Goal: Navigation & Orientation: Find specific page/section

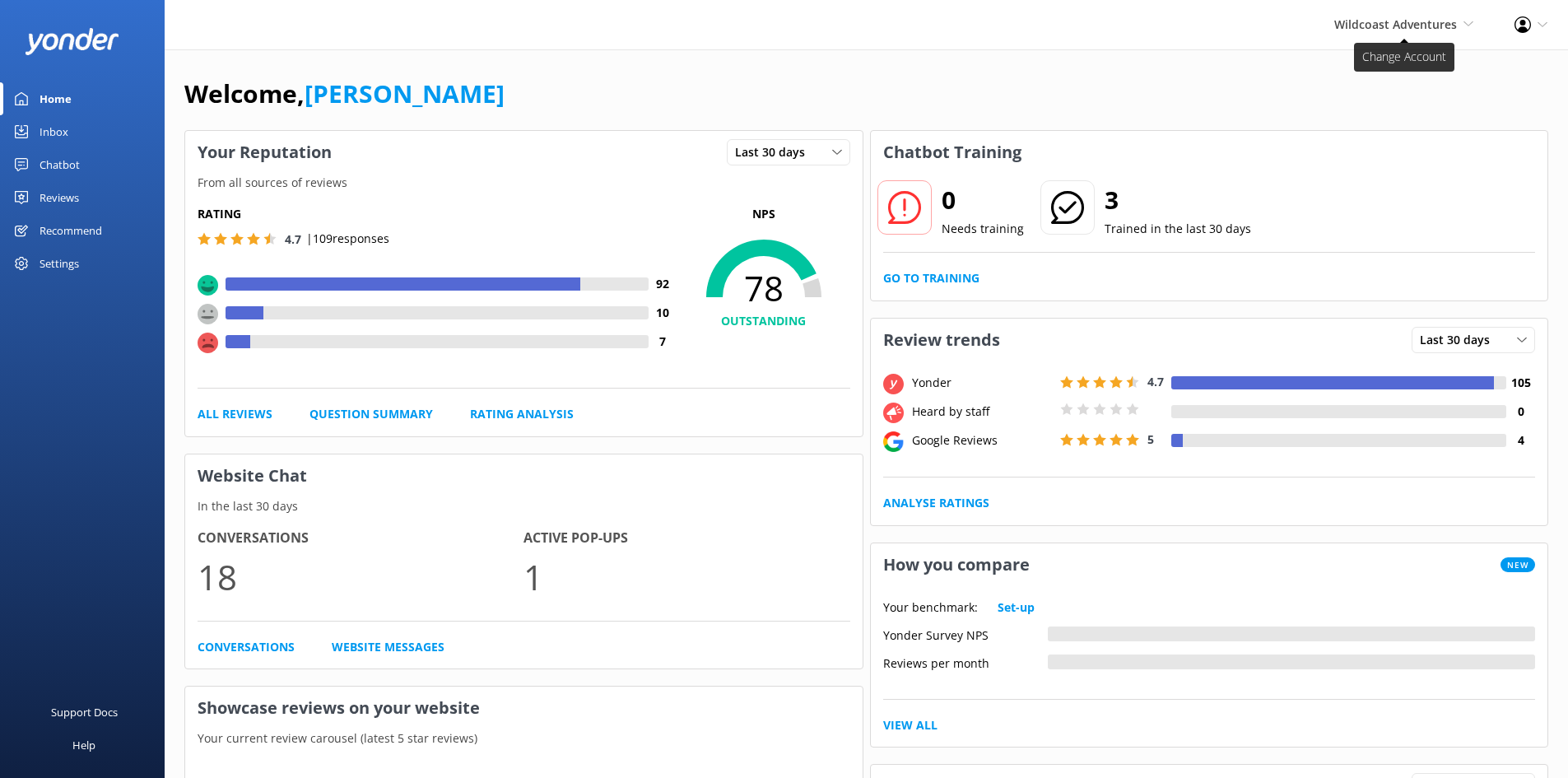
click at [1397, 26] on span "Wildcoast Adventures" at bounding box center [1395, 24] width 123 height 16
click at [1402, 97] on link "[PERSON_NAME] River Whale Watching" at bounding box center [1412, 117] width 165 height 54
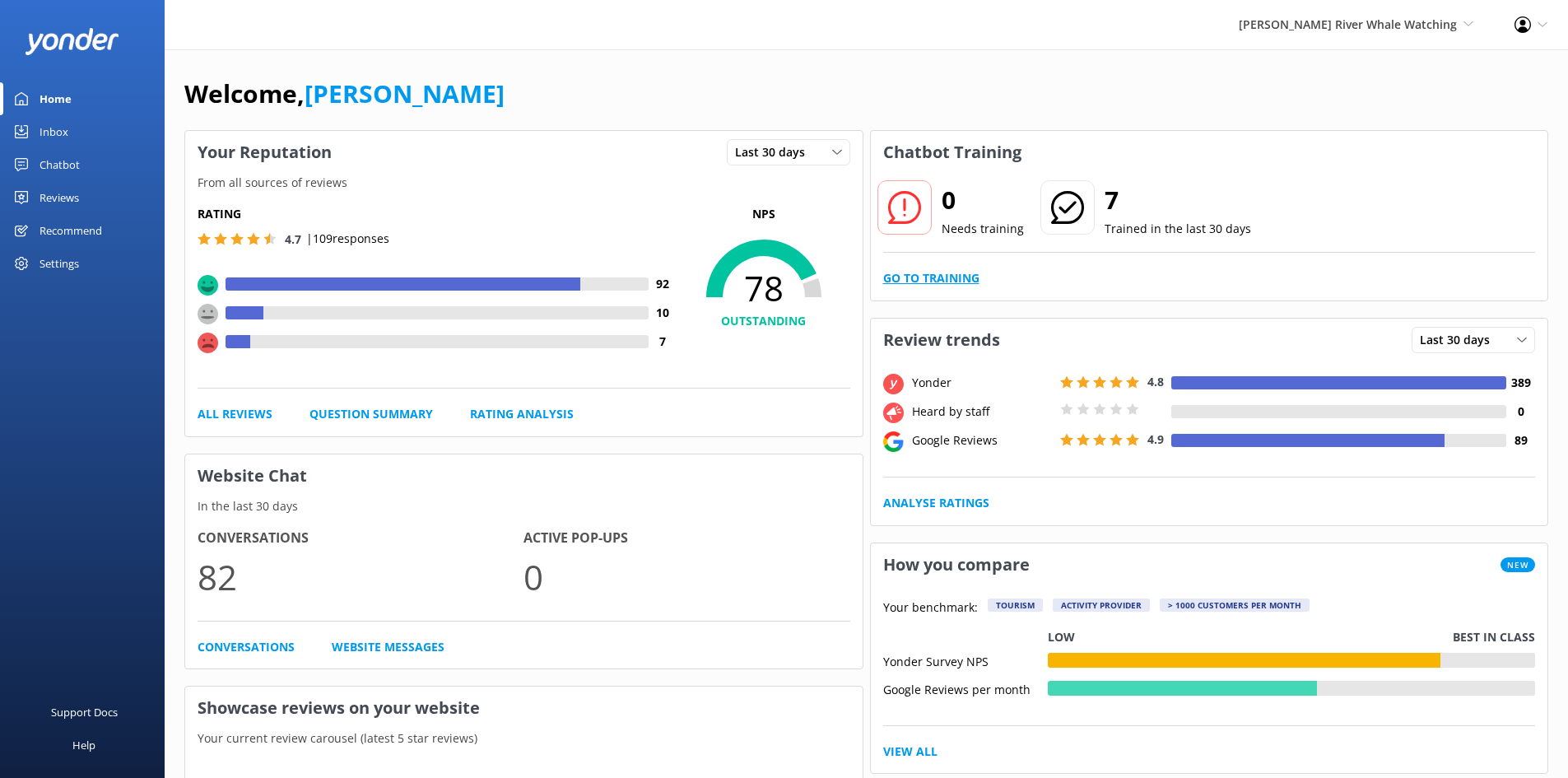
click at [929, 278] on link "Go to Training" at bounding box center [932, 278] width 97 height 18
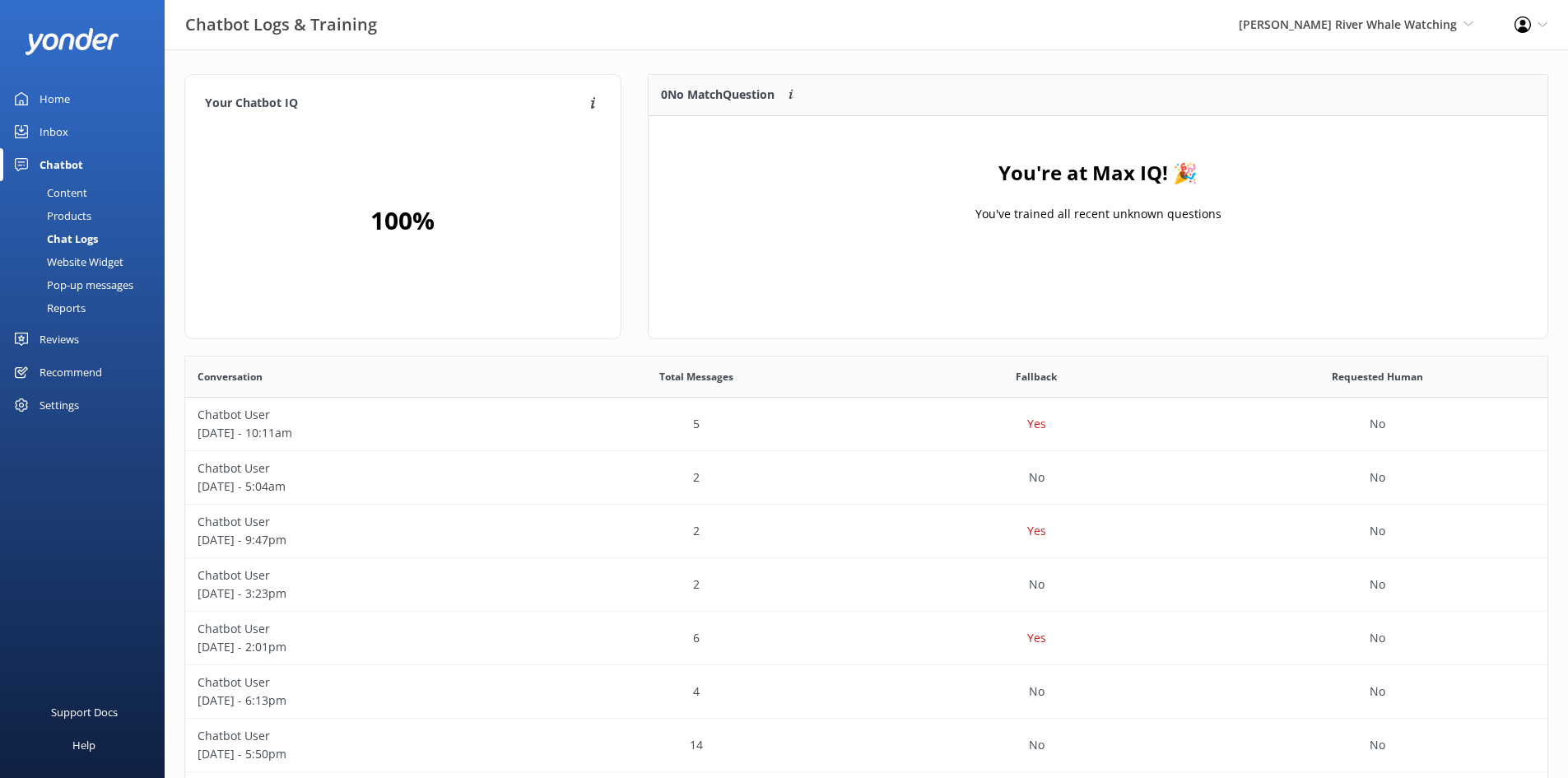
scroll to position [193, 887]
click at [1375, 26] on span "[PERSON_NAME] River Whale Watching" at bounding box center [1347, 24] width 218 height 16
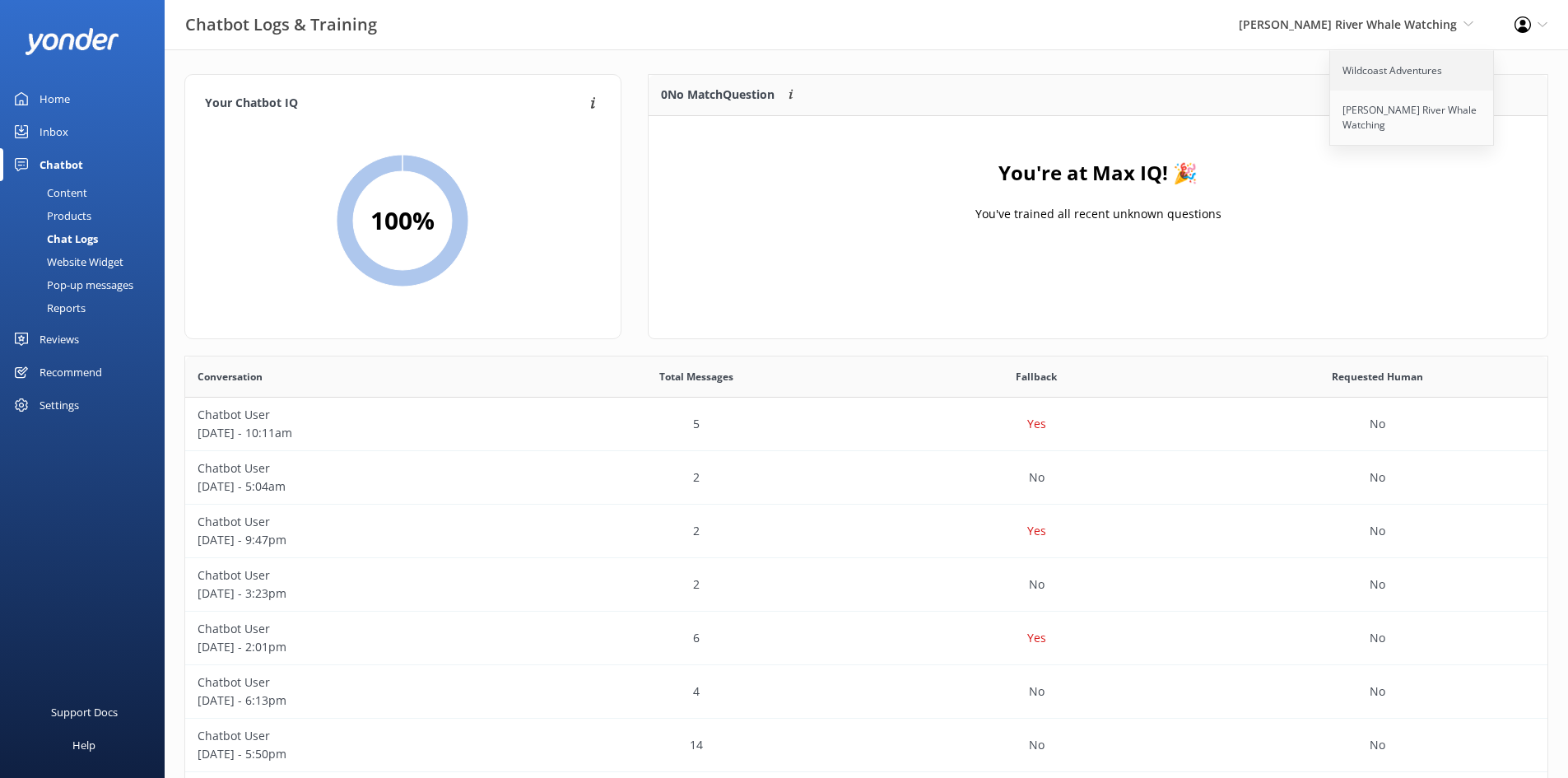
click at [1382, 78] on link "Wildcoast Adventures" at bounding box center [1412, 71] width 165 height 40
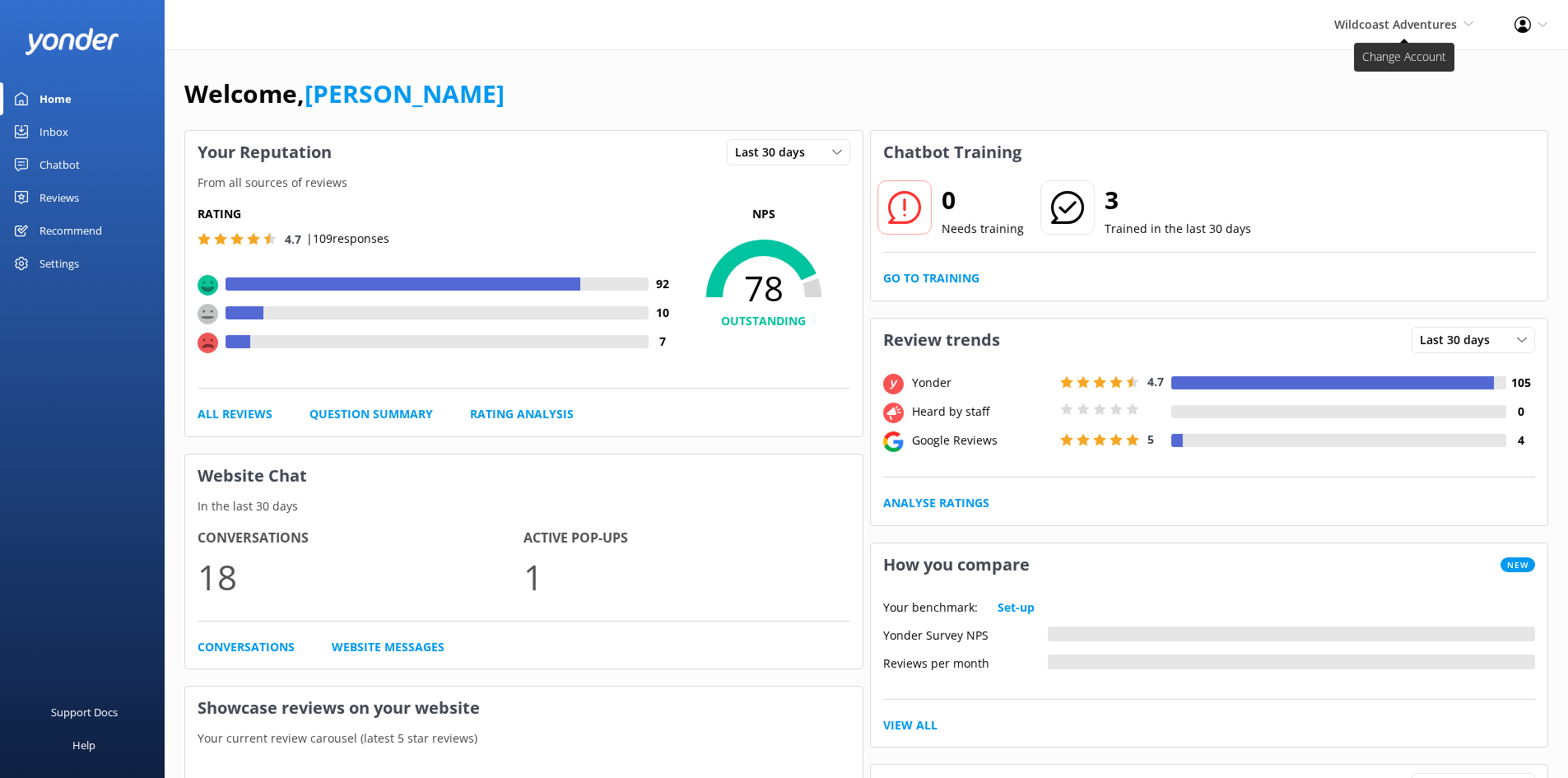
click at [1371, 31] on span "Wildcoast Adventures" at bounding box center [1395, 24] width 123 height 16
click at [1378, 117] on link "[PERSON_NAME] River Whale Watching" at bounding box center [1412, 117] width 165 height 54
